Goal: Check status: Check status

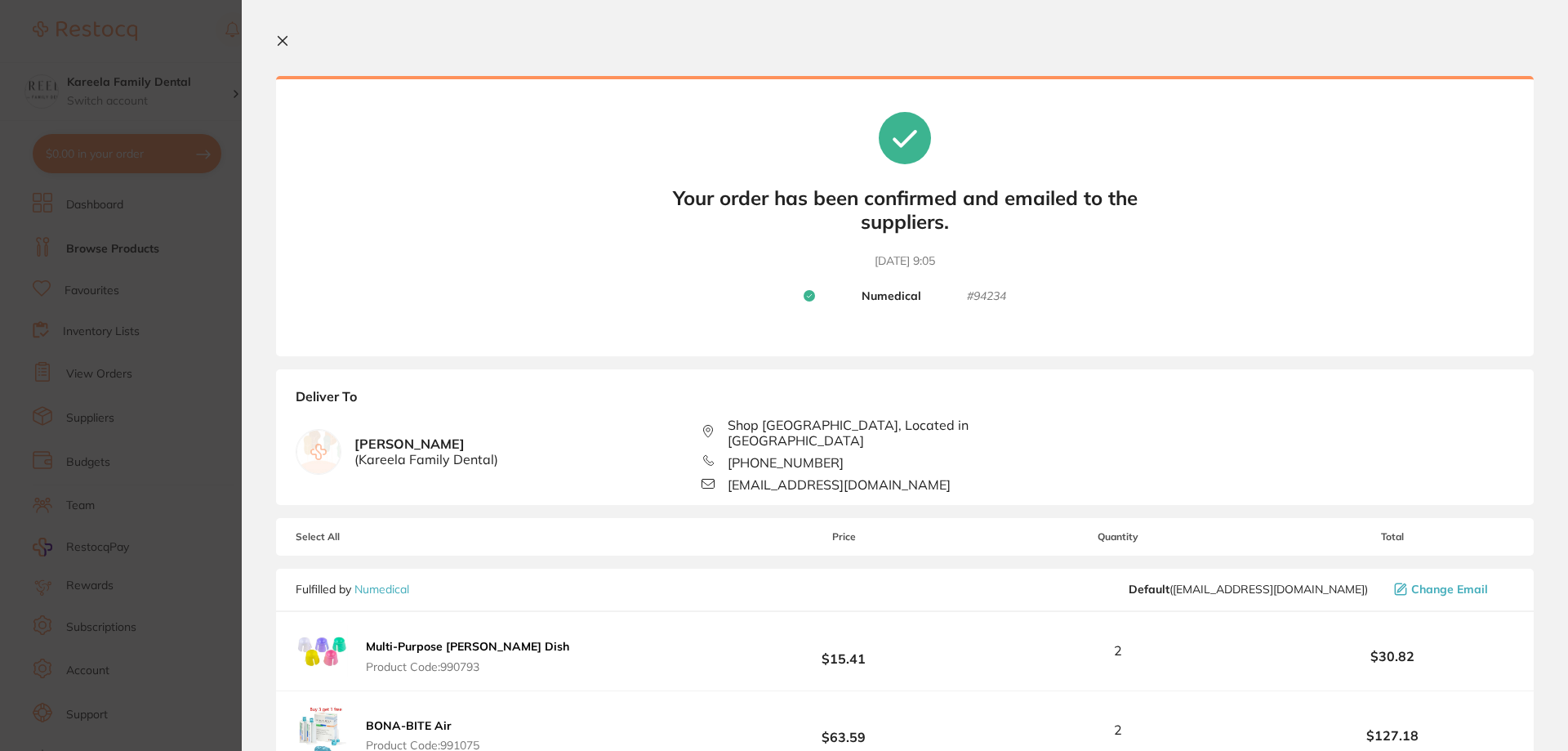
click at [293, 51] on section "Your orders are being processed and we will notify you once we have placed the …" at bounding box center [905, 375] width 1327 height 751
click at [286, 36] on icon at bounding box center [282, 40] width 13 height 13
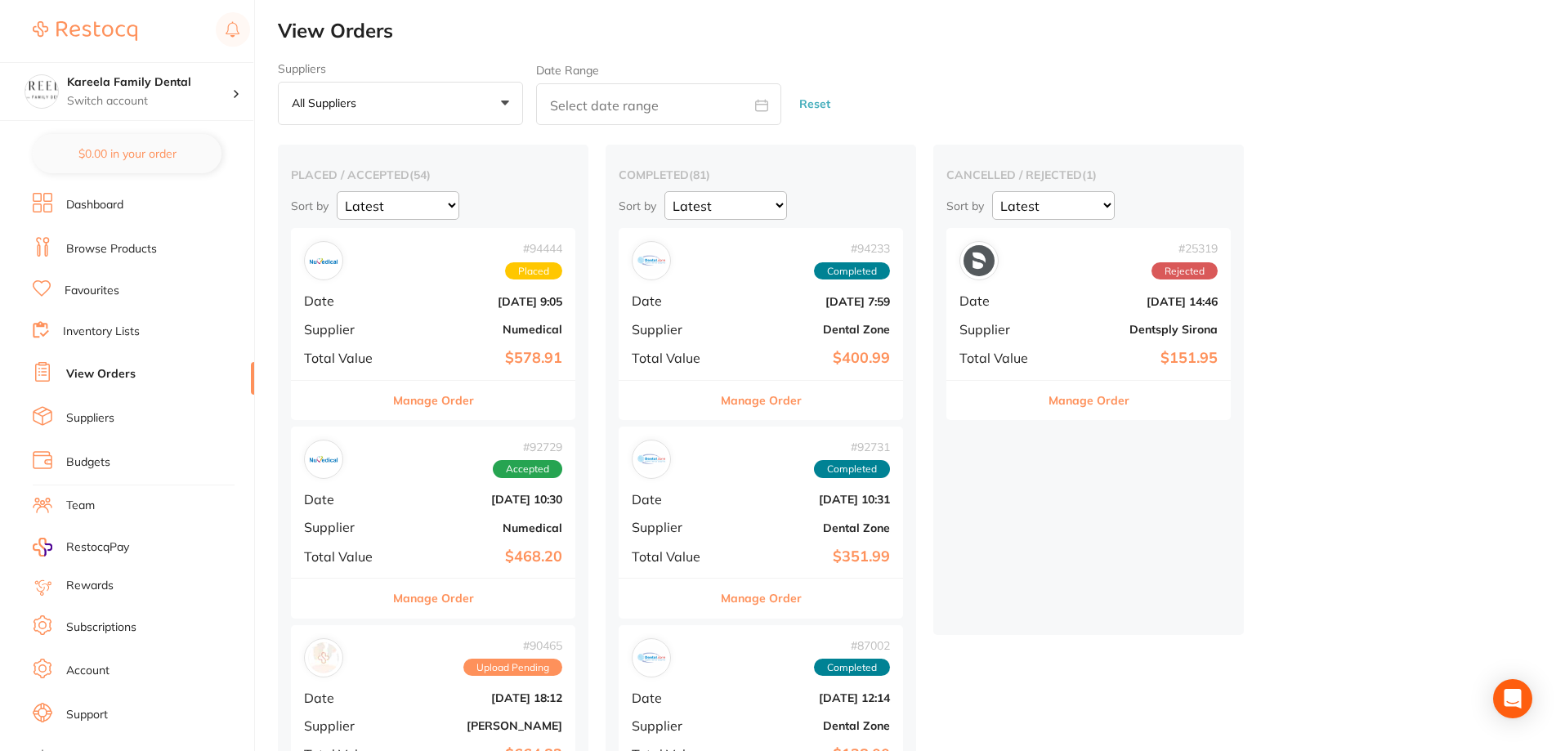
drag, startPoint x: 536, startPoint y: 357, endPoint x: 694, endPoint y: 362, distance: 157.8
click at [536, 356] on b "$578.91" at bounding box center [480, 358] width 163 height 17
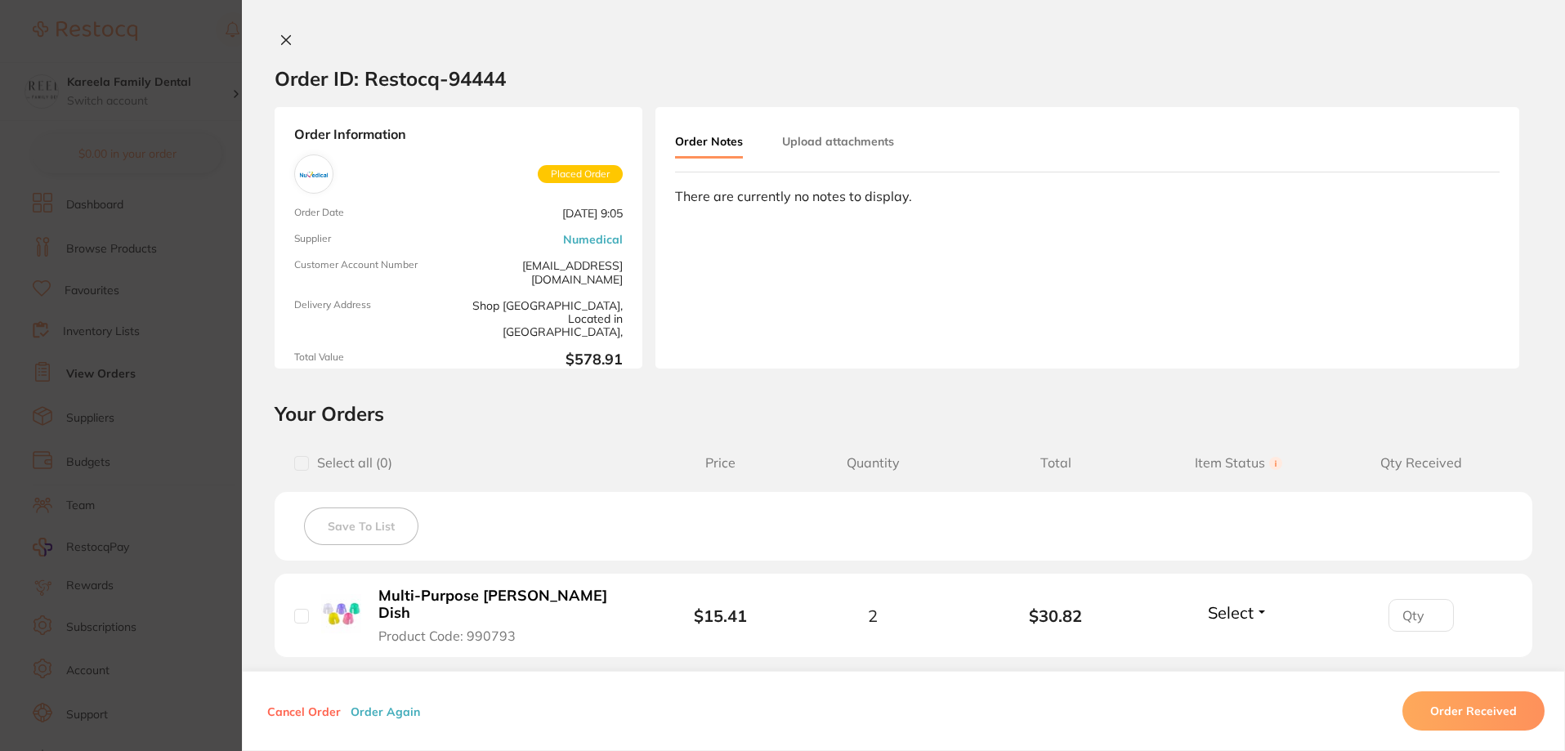
click at [280, 40] on icon at bounding box center [286, 40] width 13 height 13
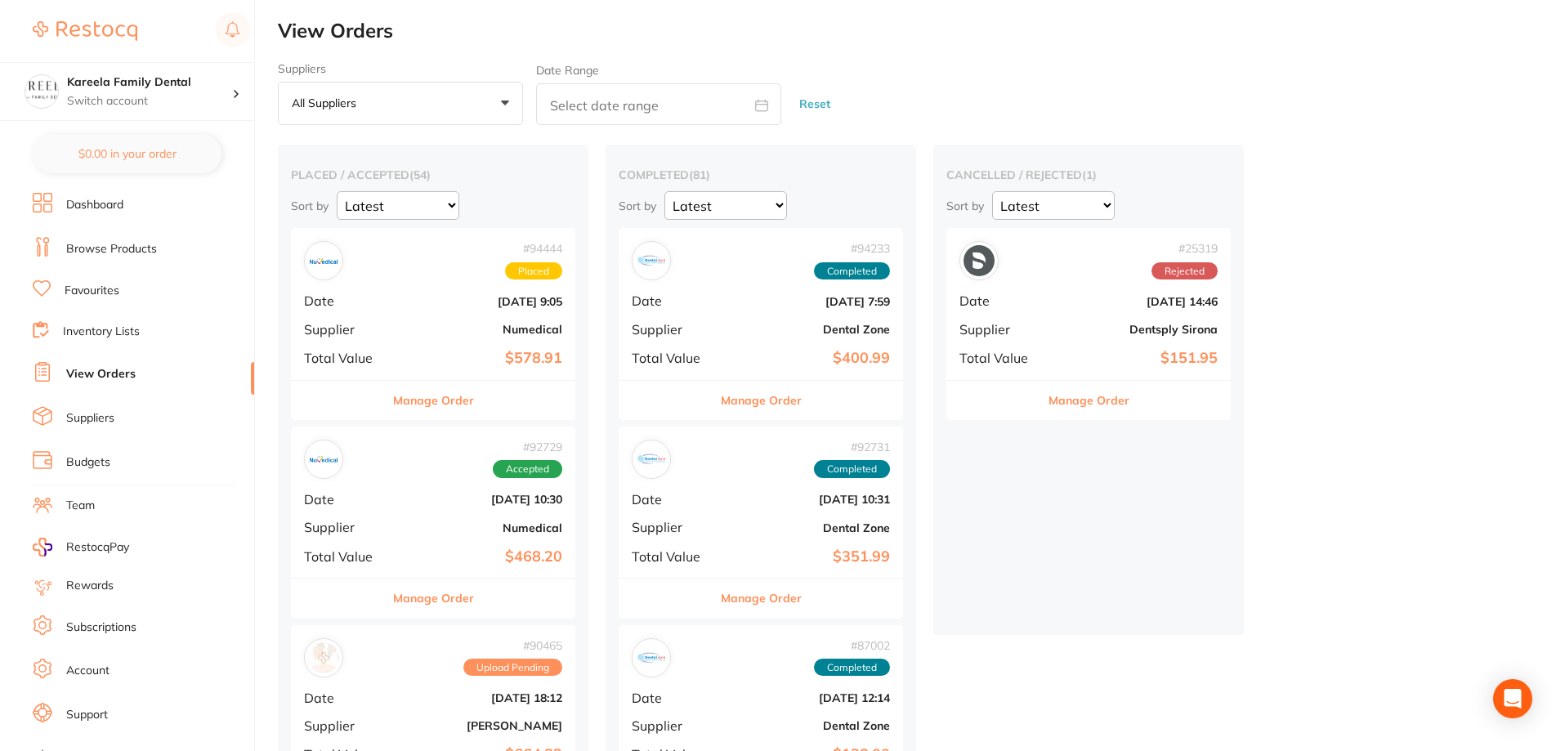
click at [94, 213] on link "Dashboard" at bounding box center [94, 205] width 57 height 16
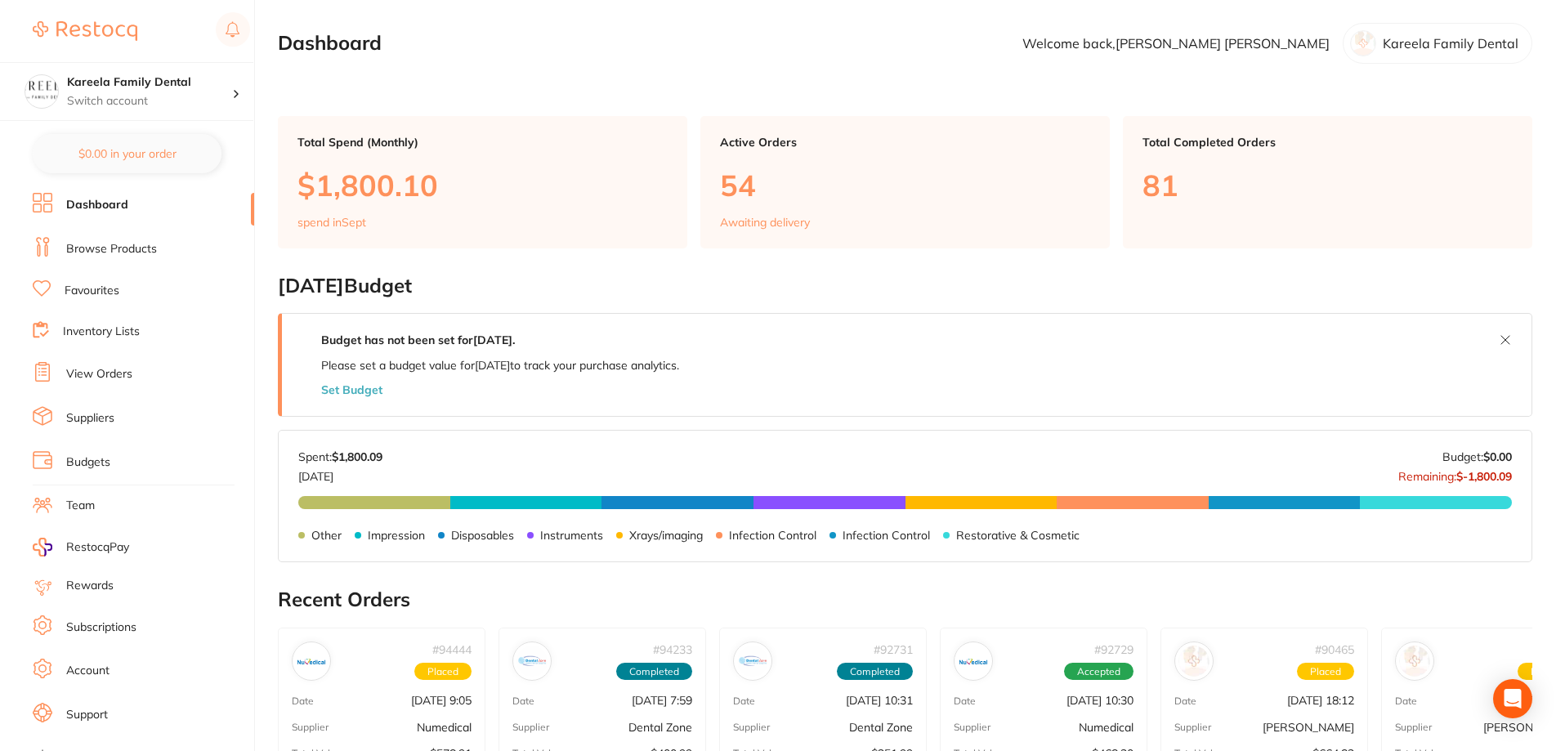
click at [117, 248] on link "Browse Products" at bounding box center [111, 249] width 91 height 16
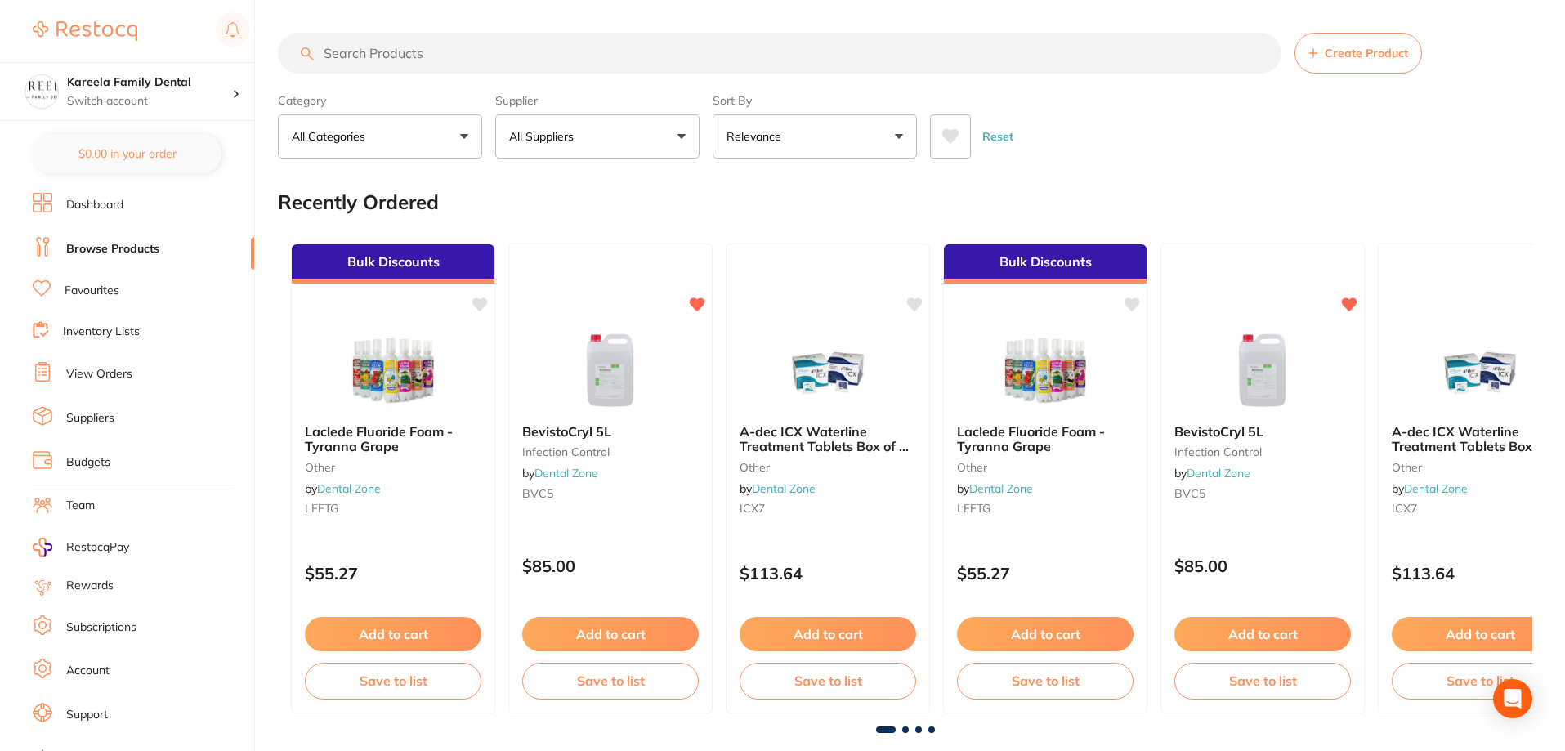
click at [743, 47] on input "search" at bounding box center [780, 53] width 1004 height 41
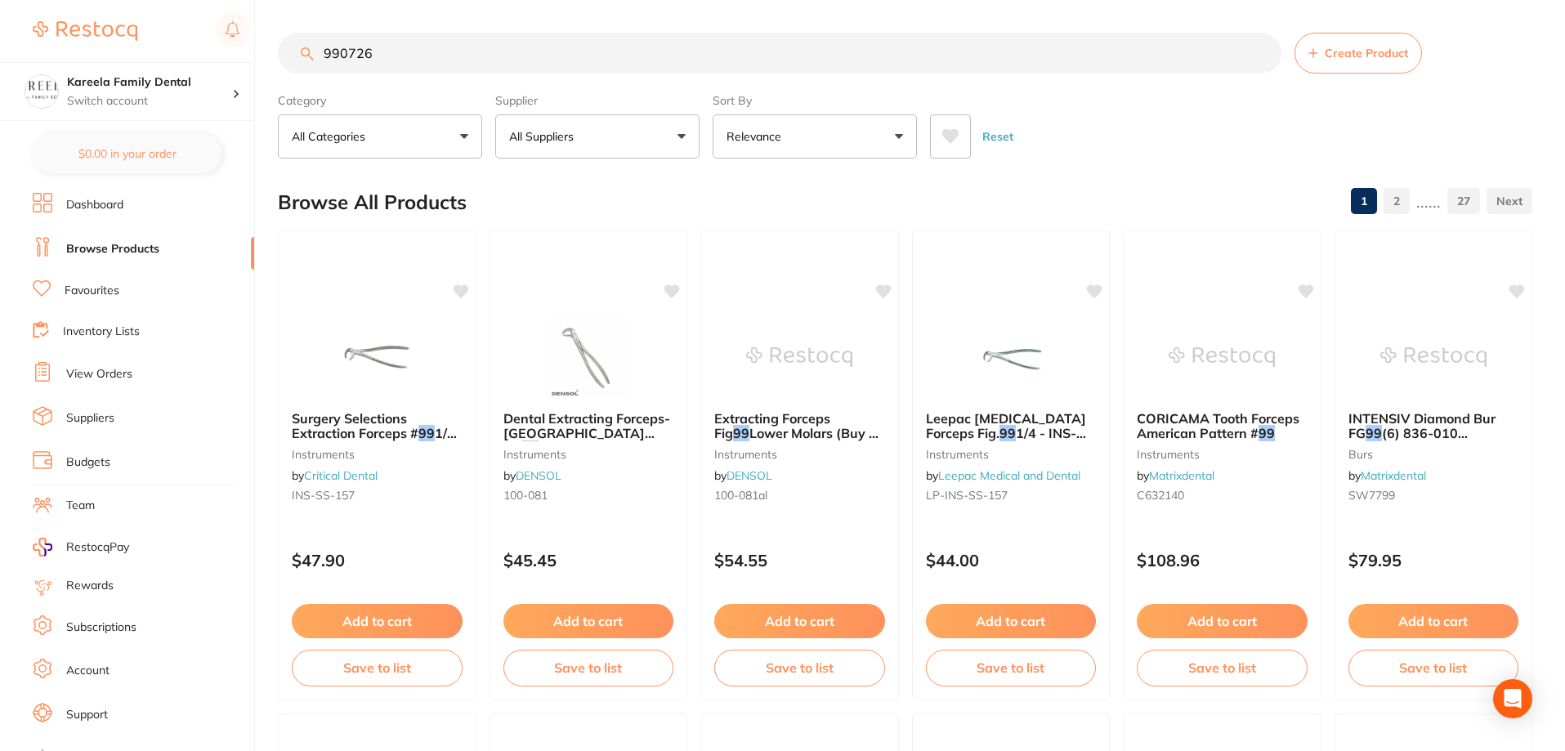
type input "990726"
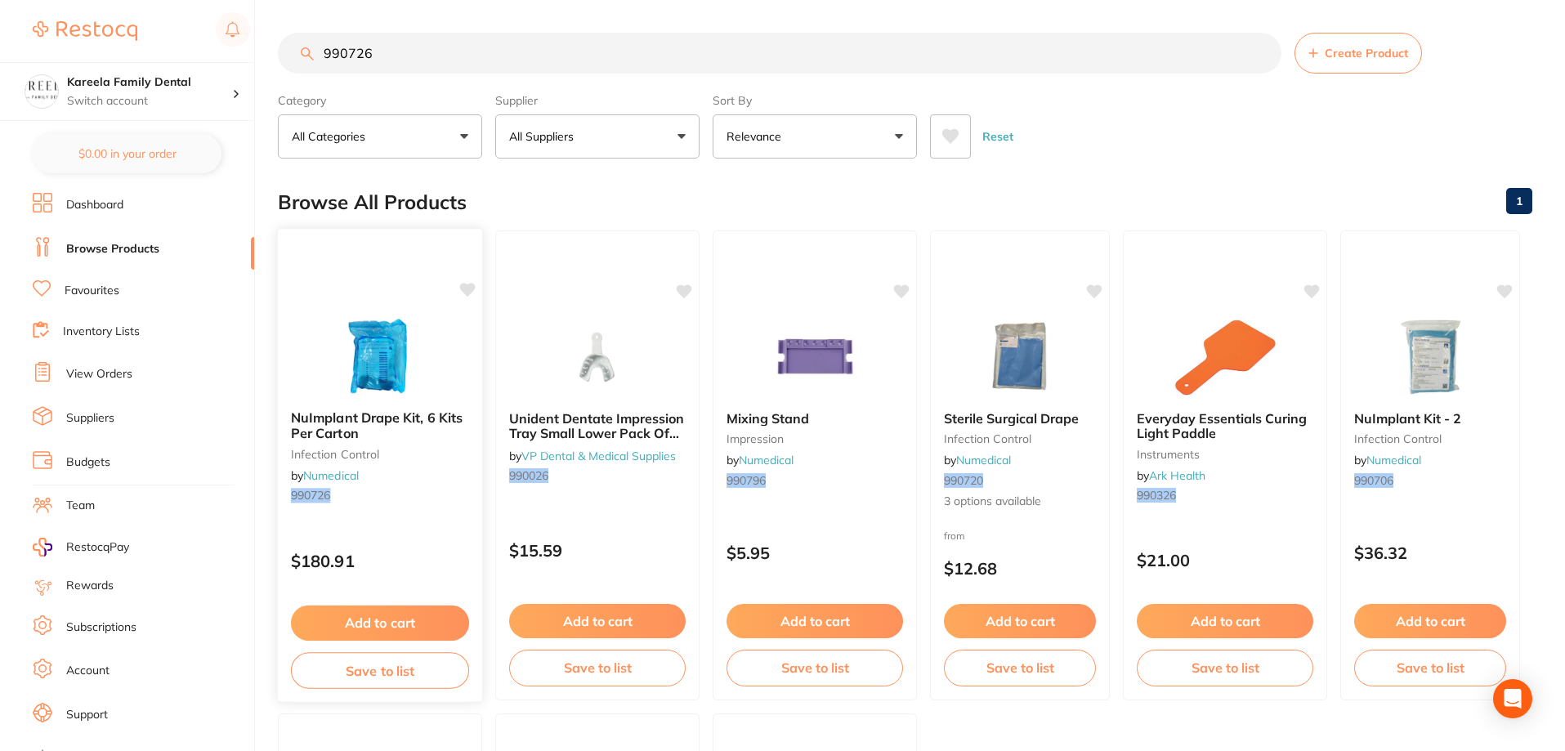
click at [327, 329] on img at bounding box center [379, 356] width 107 height 83
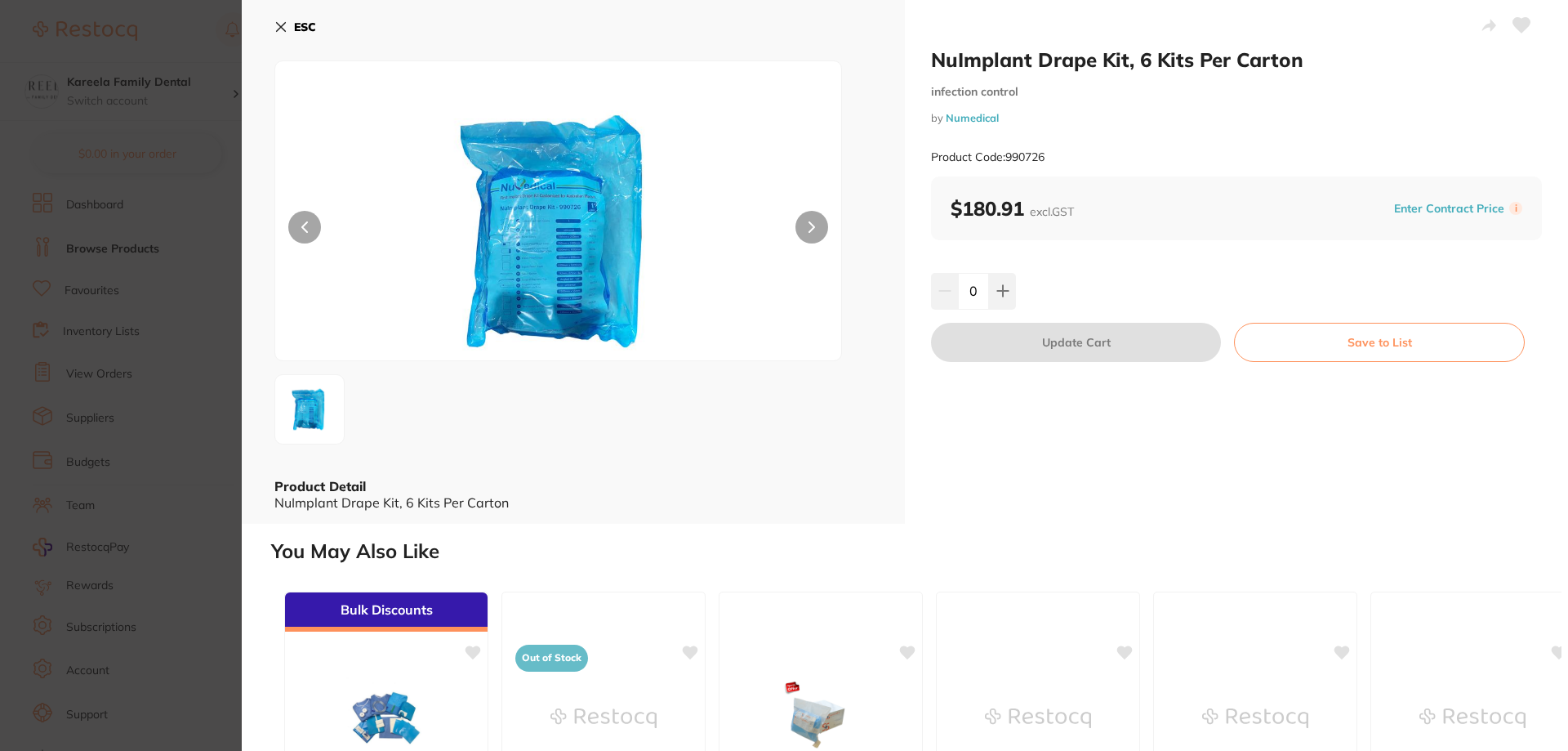
click at [1519, 33] on icon at bounding box center [1522, 25] width 18 height 16
click at [280, 25] on icon at bounding box center [281, 27] width 9 height 9
